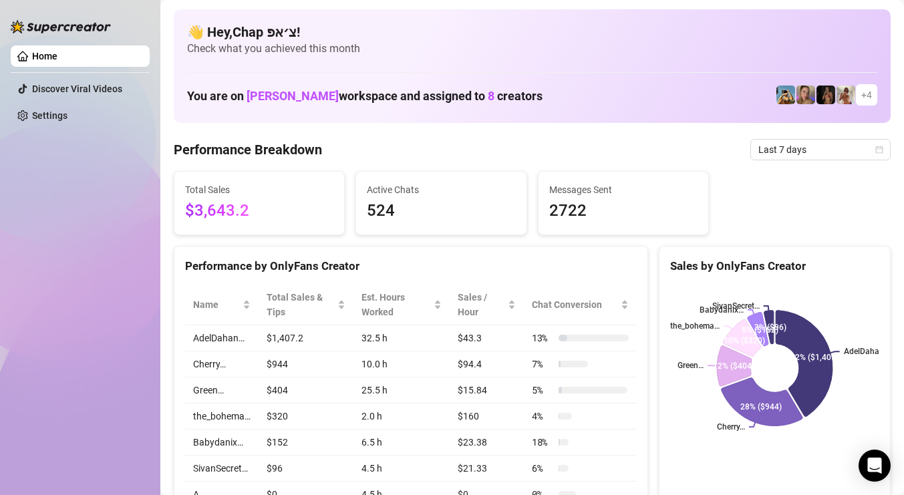
click at [809, 145] on span "Last 7 days" at bounding box center [820, 150] width 124 height 20
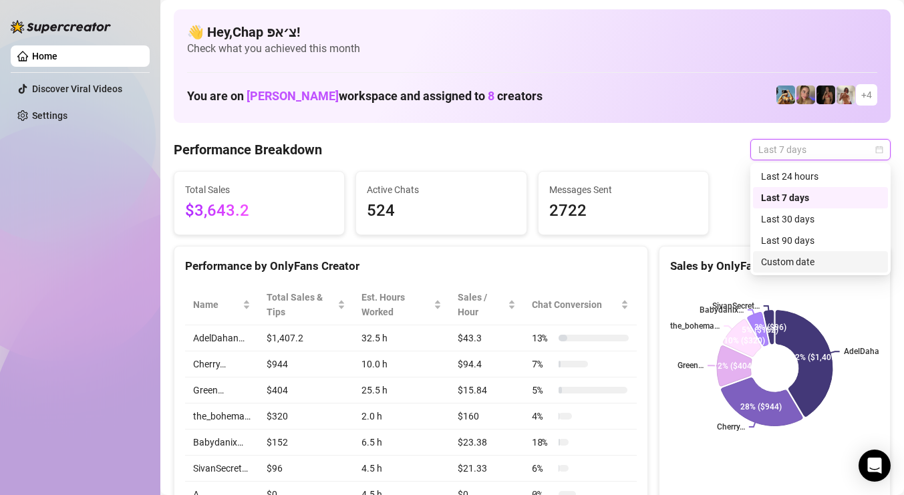
click at [790, 258] on div "Custom date" at bounding box center [820, 261] width 119 height 15
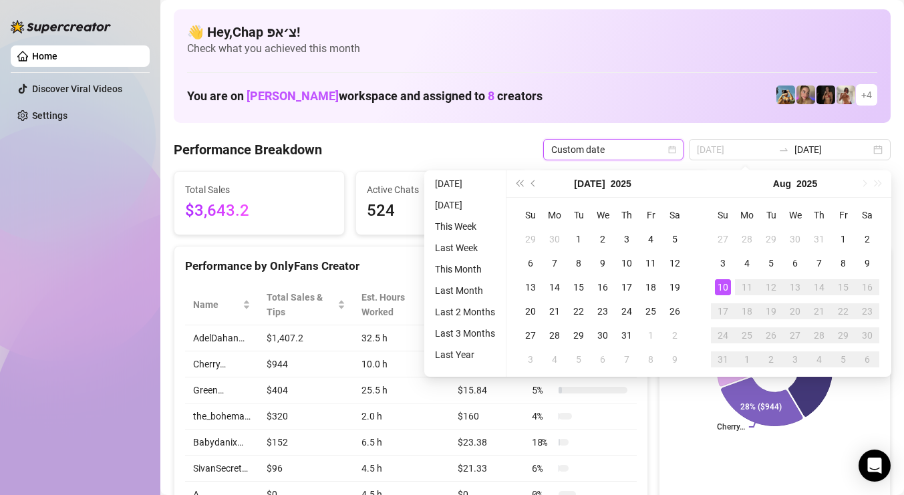
type input "[DATE]"
click at [720, 281] on div "10" at bounding box center [723, 287] width 16 height 16
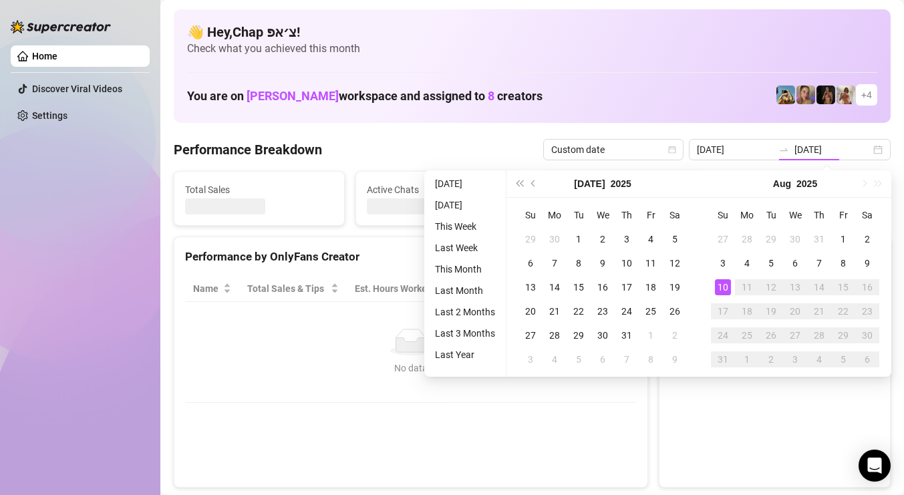
type input "[DATE]"
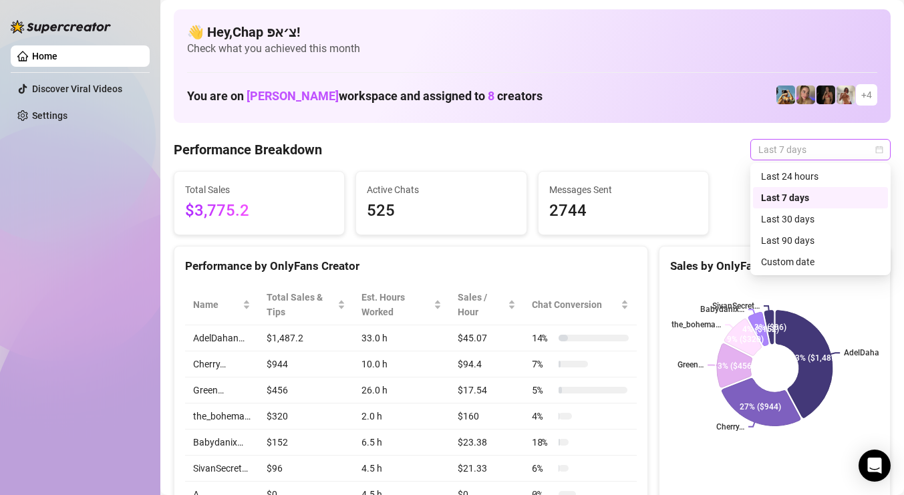
click at [809, 145] on span "Last 7 days" at bounding box center [820, 150] width 124 height 20
click at [800, 259] on div "Custom date" at bounding box center [820, 261] width 119 height 15
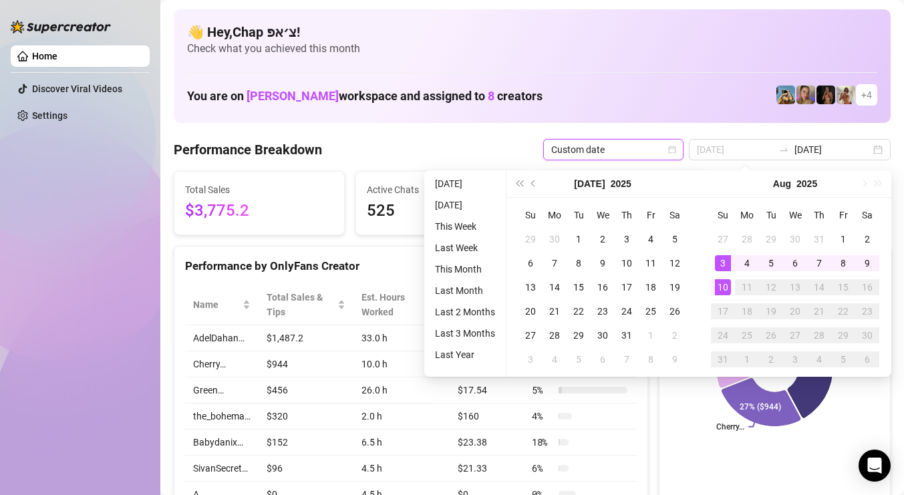
type input "[DATE]"
click at [723, 282] on div "10" at bounding box center [723, 287] width 16 height 16
type input "[DATE]"
